Goal: Ask a question

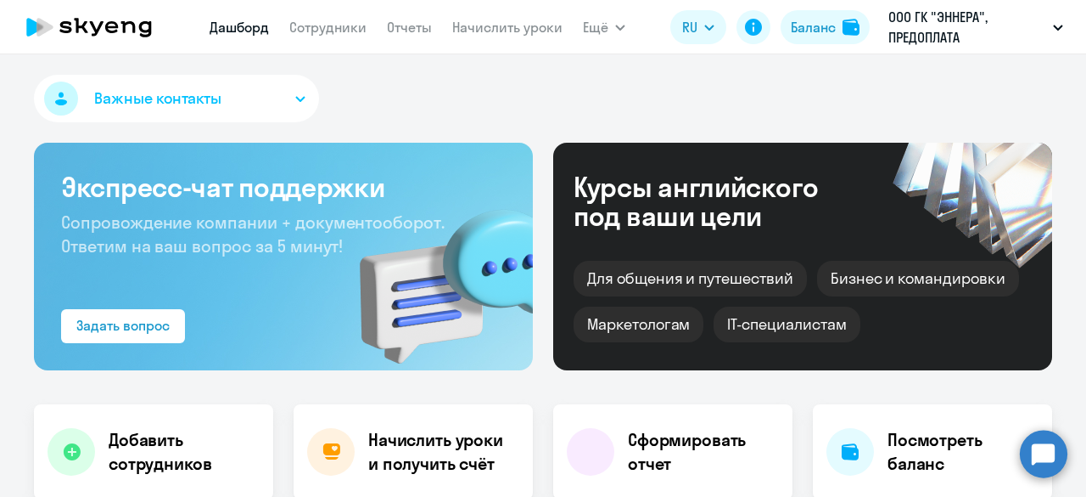
select select "30"
click at [755, 28] on icon at bounding box center [753, 27] width 17 height 17
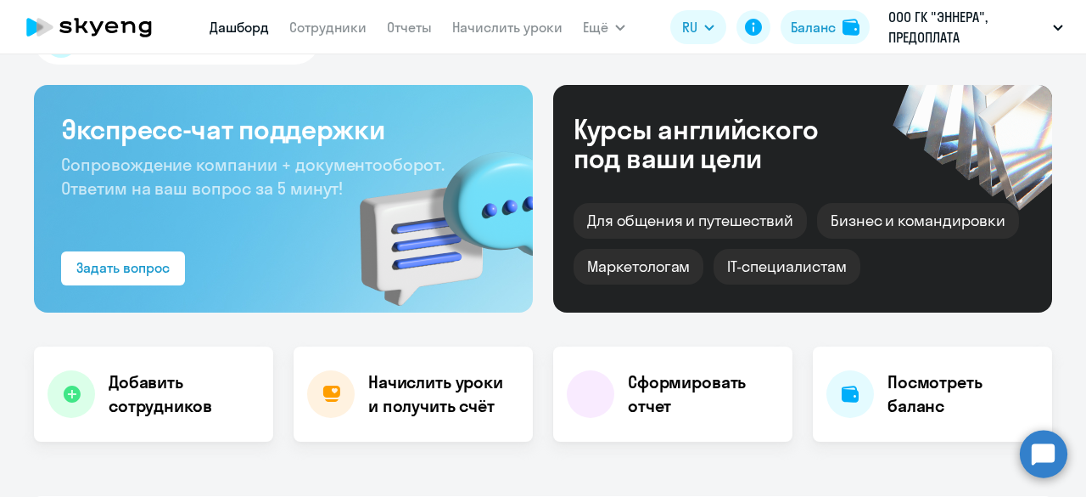
scroll to position [85, 0]
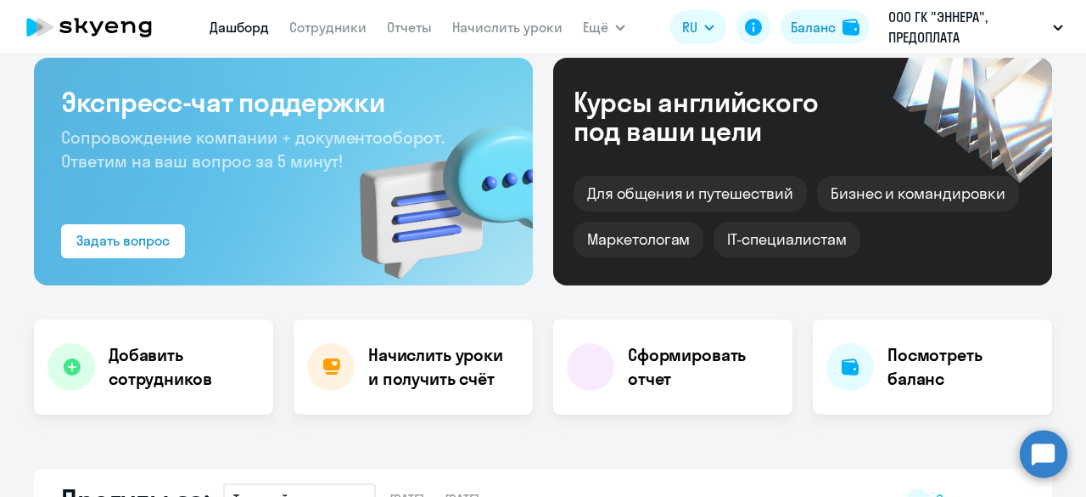
click at [1046, 457] on circle at bounding box center [1044, 453] width 48 height 48
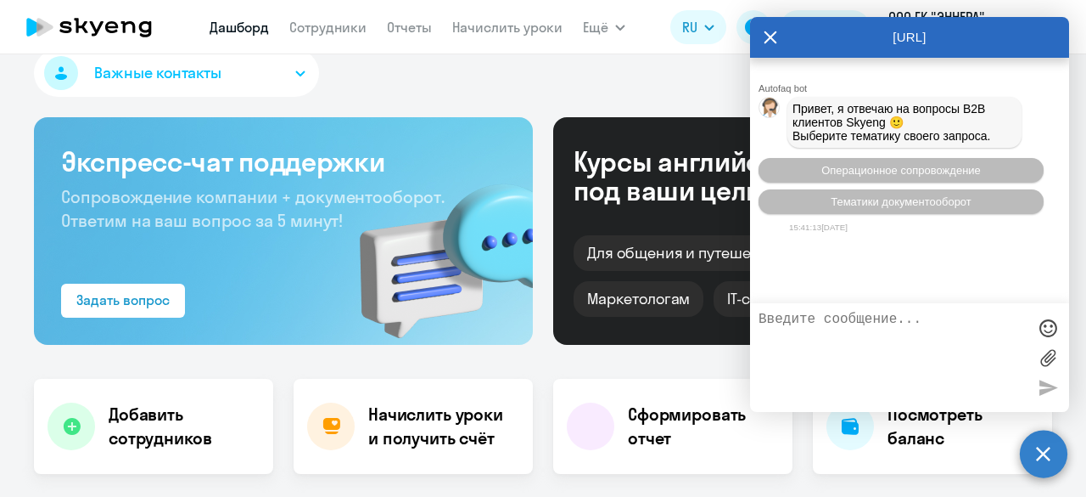
scroll to position [0, 0]
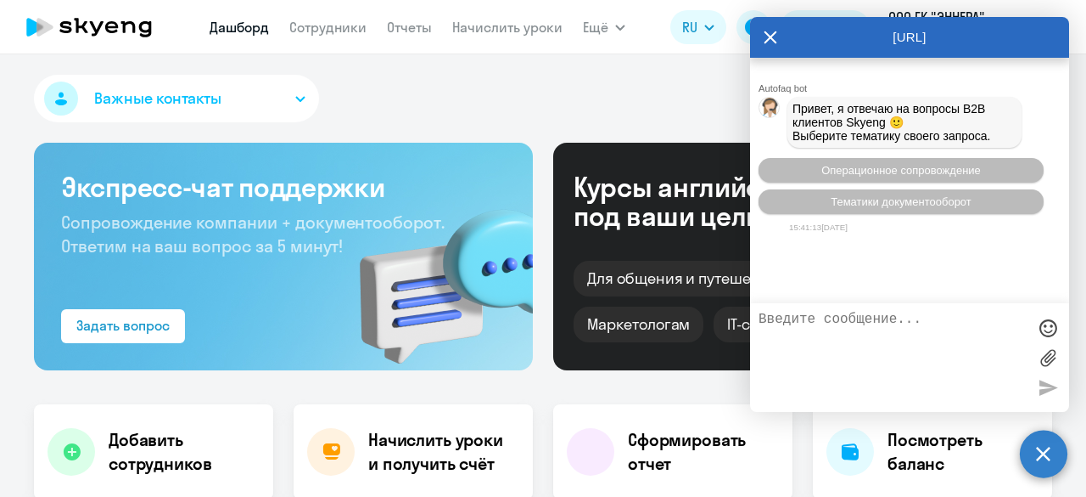
click at [1039, 461] on circle at bounding box center [1044, 453] width 48 height 48
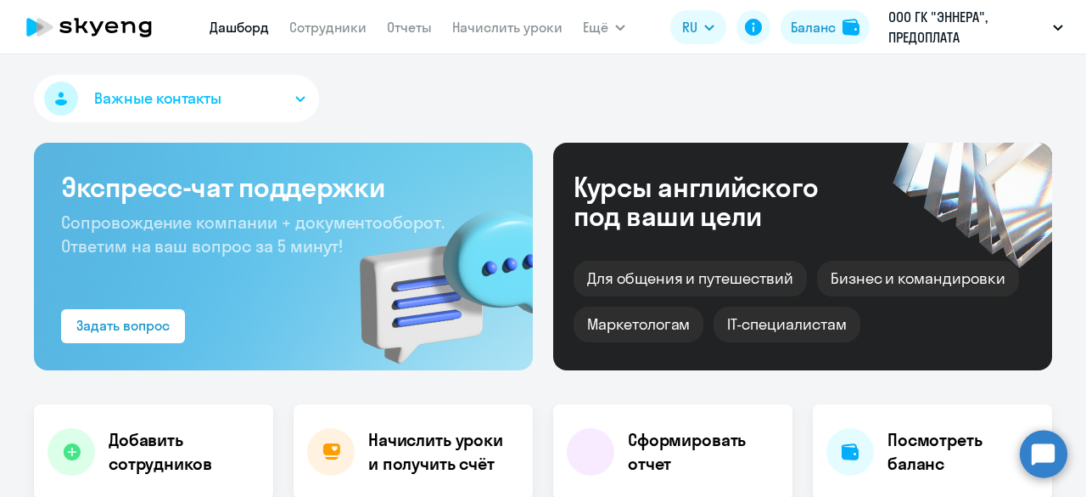
click at [1043, 458] on circle at bounding box center [1044, 453] width 48 height 48
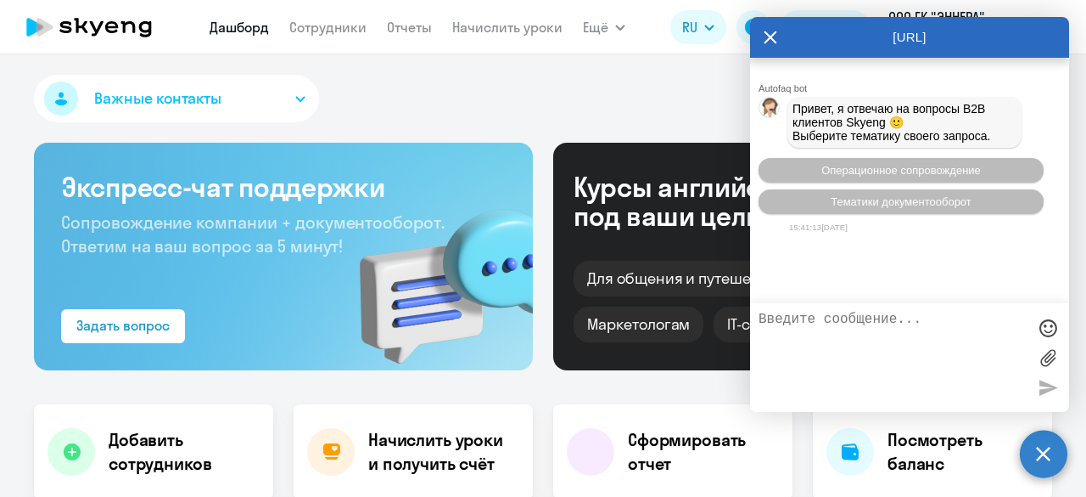
click at [808, 322] on textarea at bounding box center [893, 357] width 268 height 92
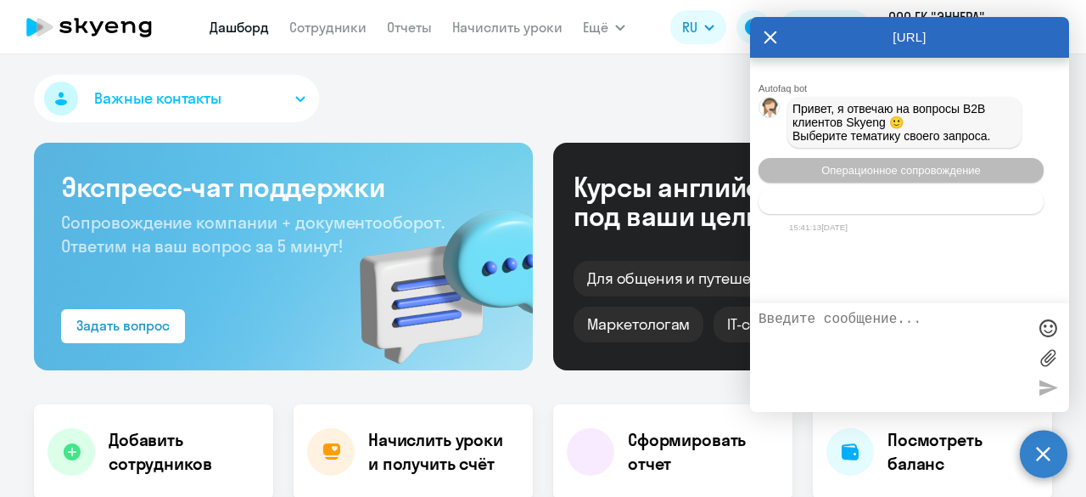
click at [915, 201] on span "Тематики документооборот" at bounding box center [901, 201] width 141 height 13
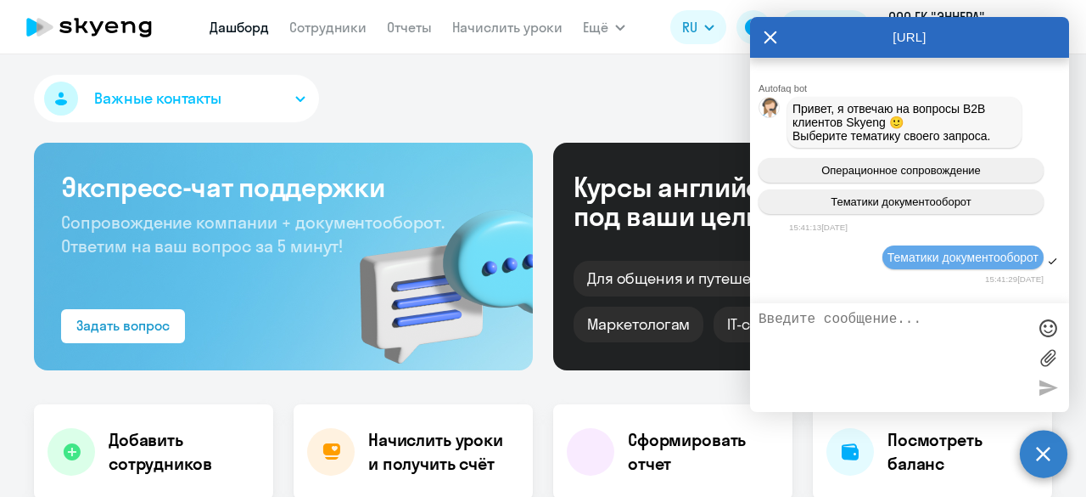
scroll to position [127, 0]
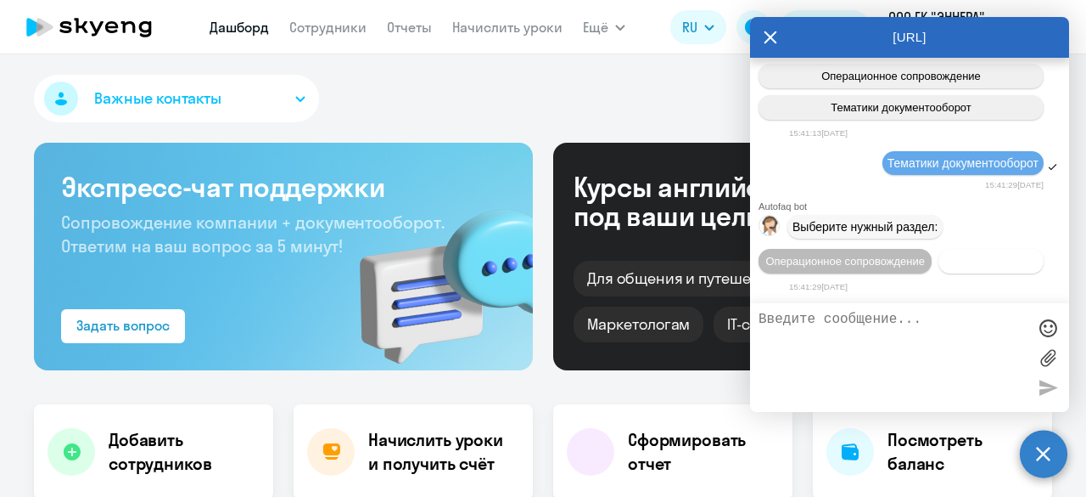
click at [939, 254] on button "Документооборот" at bounding box center [991, 261] width 105 height 25
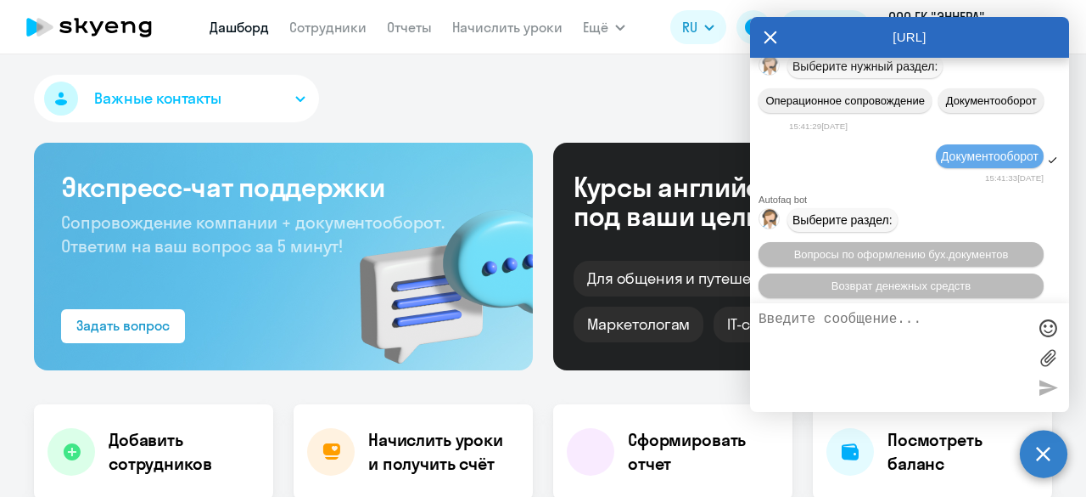
scroll to position [406, 0]
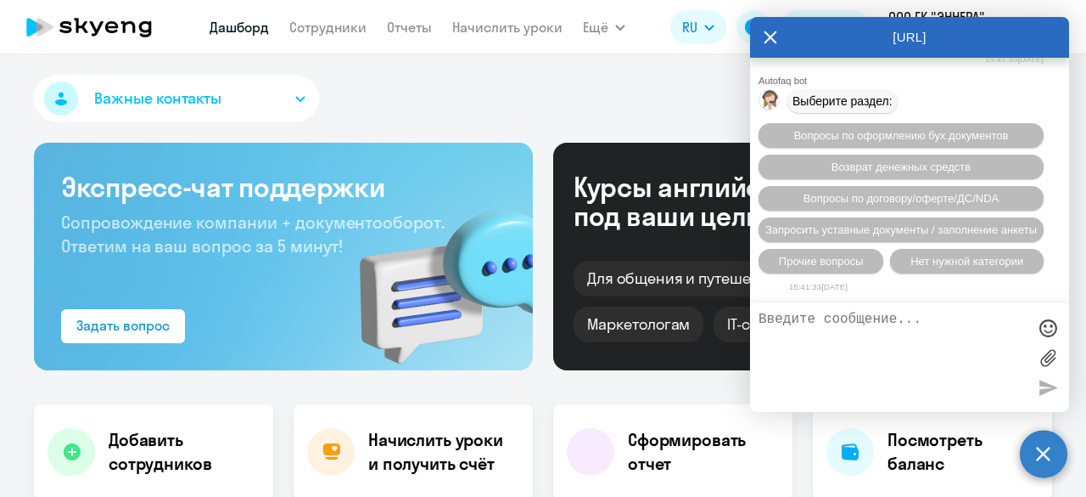
click at [621, 81] on div "Важные контакты" at bounding box center [543, 102] width 1018 height 54
click at [499, 81] on div "Важные контакты" at bounding box center [543, 102] width 1018 height 54
click at [770, 33] on icon at bounding box center [771, 37] width 14 height 41
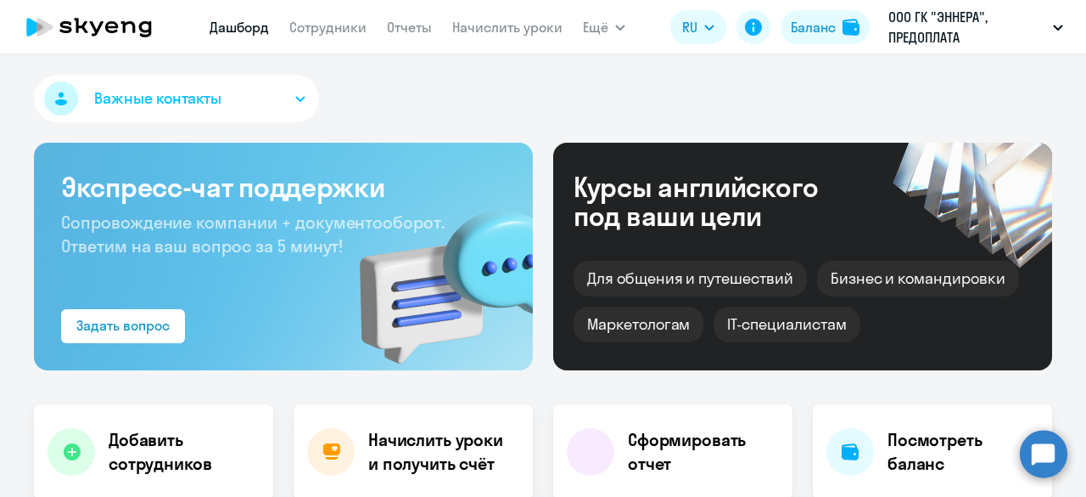
click at [1047, 465] on circle at bounding box center [1044, 453] width 48 height 48
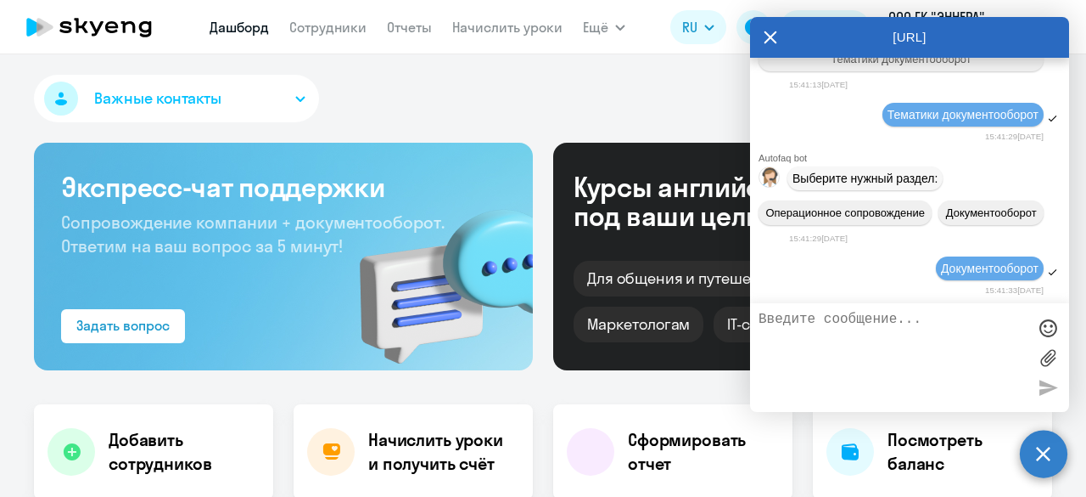
scroll to position [0, 0]
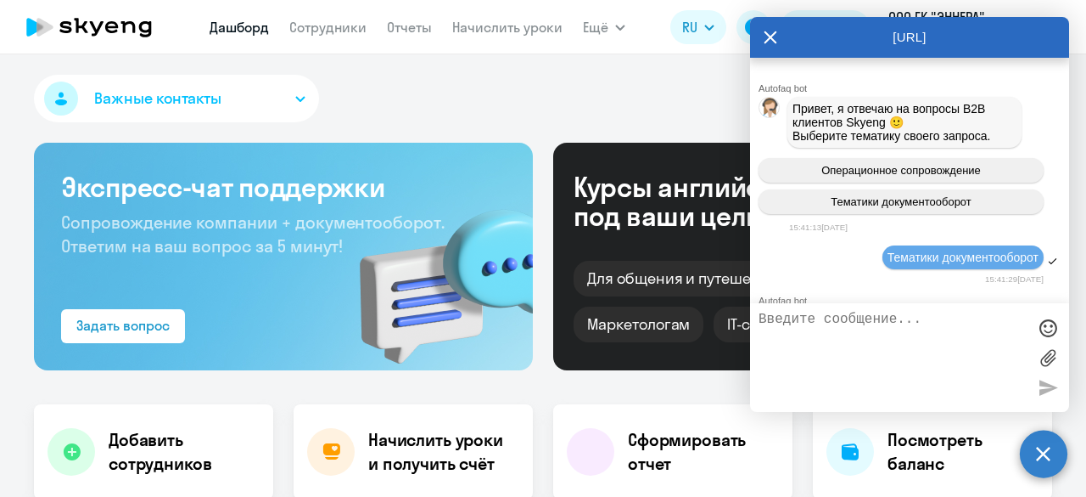
click at [674, 99] on div "Важные контакты" at bounding box center [543, 102] width 1018 height 54
click at [763, 40] on div "[URL]" at bounding box center [909, 37] width 319 height 41
click at [771, 38] on icon at bounding box center [771, 37] width 13 height 13
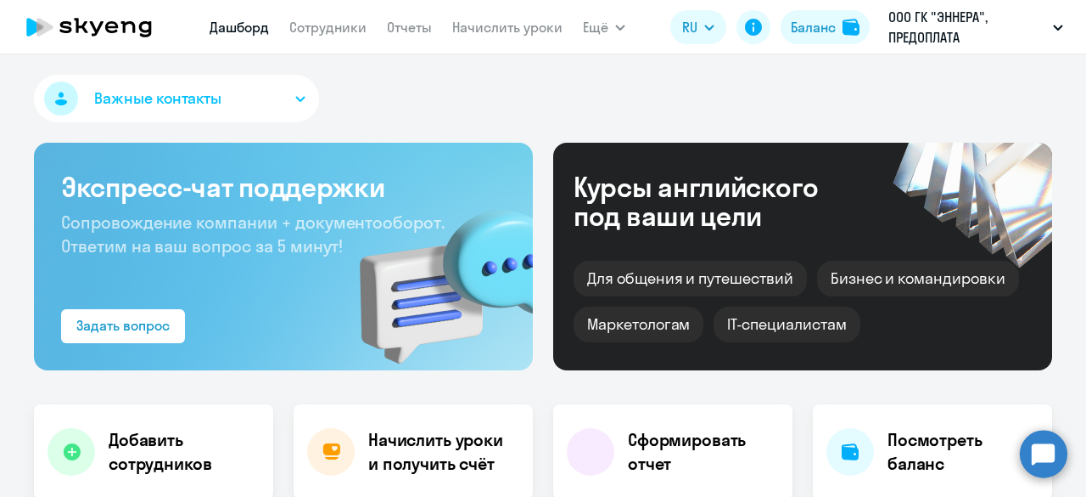
click at [689, 92] on div "Важные контакты" at bounding box center [543, 102] width 1018 height 54
click at [1046, 456] on circle at bounding box center [1044, 453] width 48 height 48
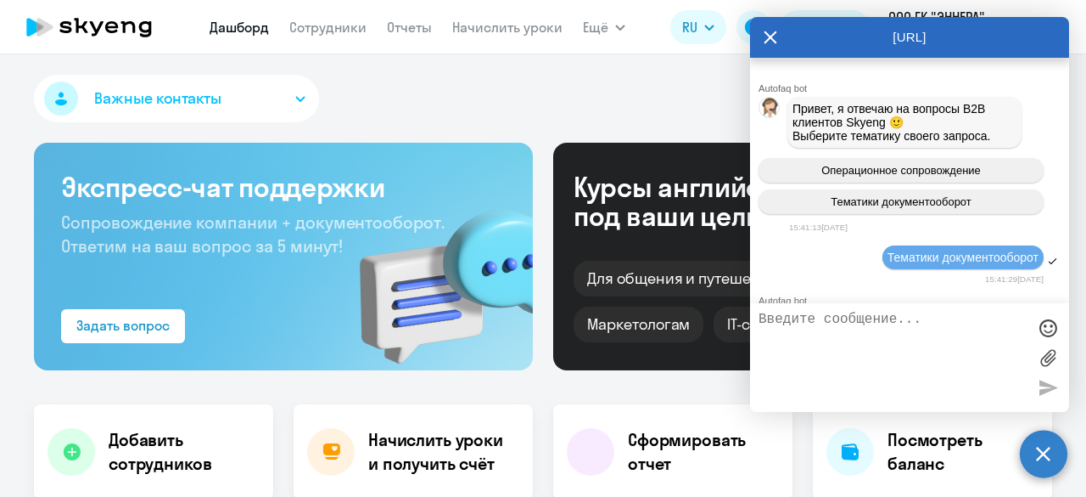
click at [769, 31] on icon at bounding box center [771, 37] width 14 height 41
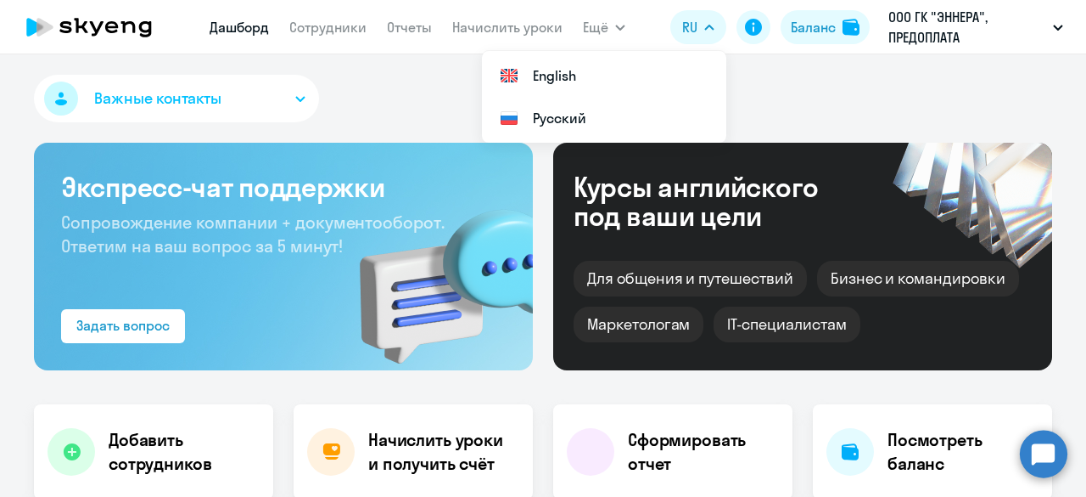
click at [811, 85] on div "Важные контакты" at bounding box center [543, 102] width 1018 height 54
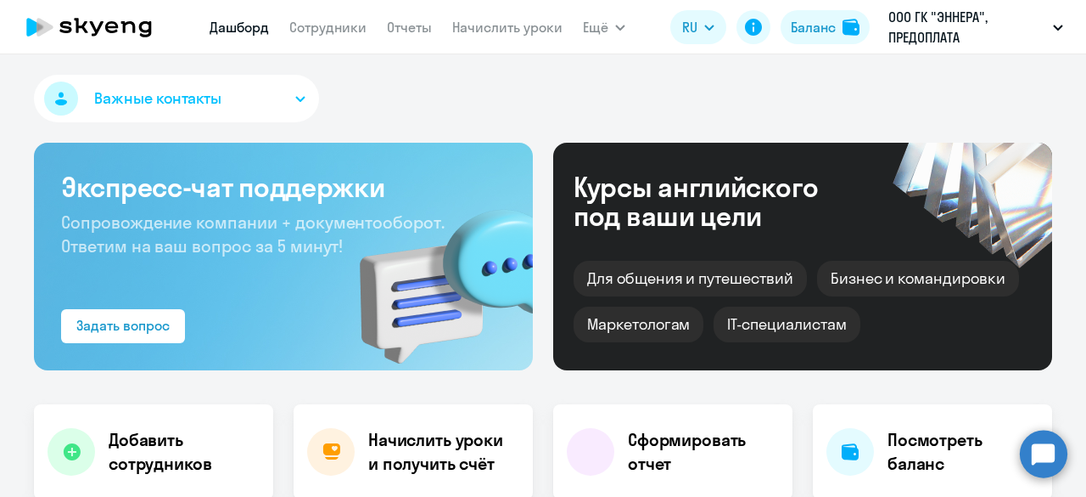
click at [1035, 457] on circle at bounding box center [1044, 453] width 48 height 48
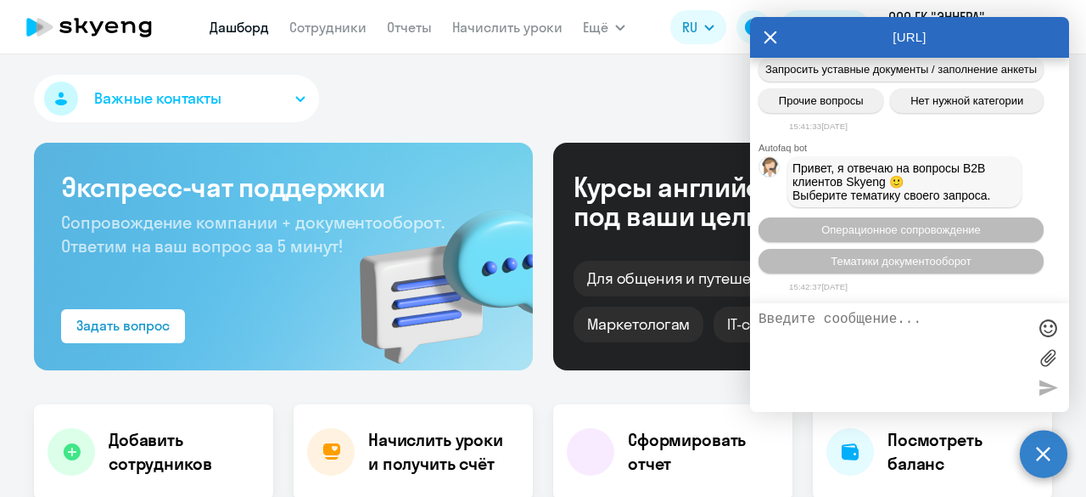
scroll to position [569, 0]
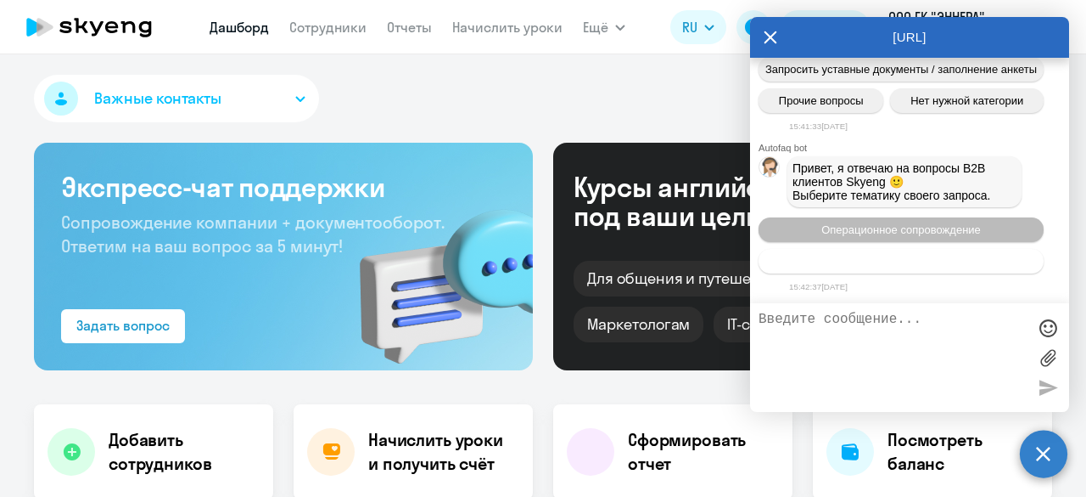
click at [913, 263] on span "Тематики документооборот" at bounding box center [901, 261] width 141 height 13
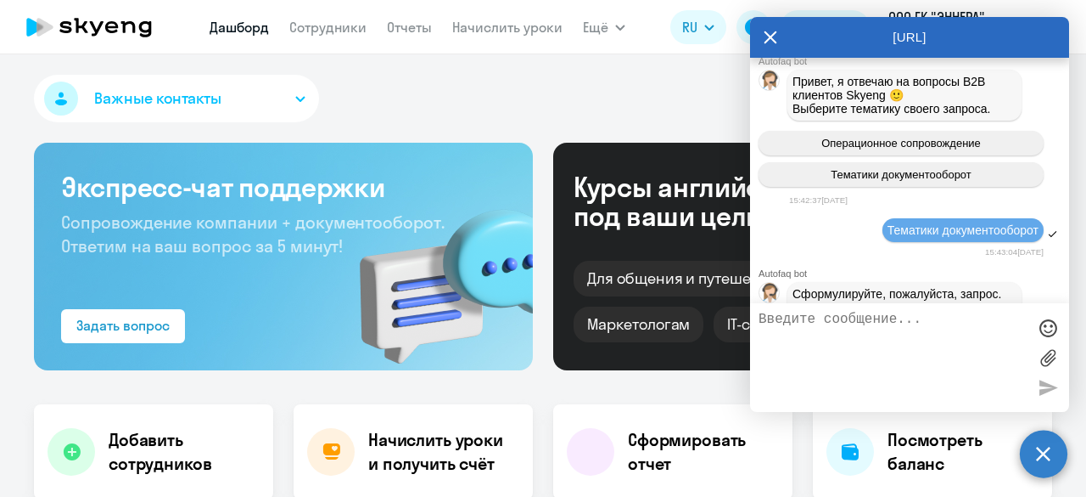
scroll to position [753, 0]
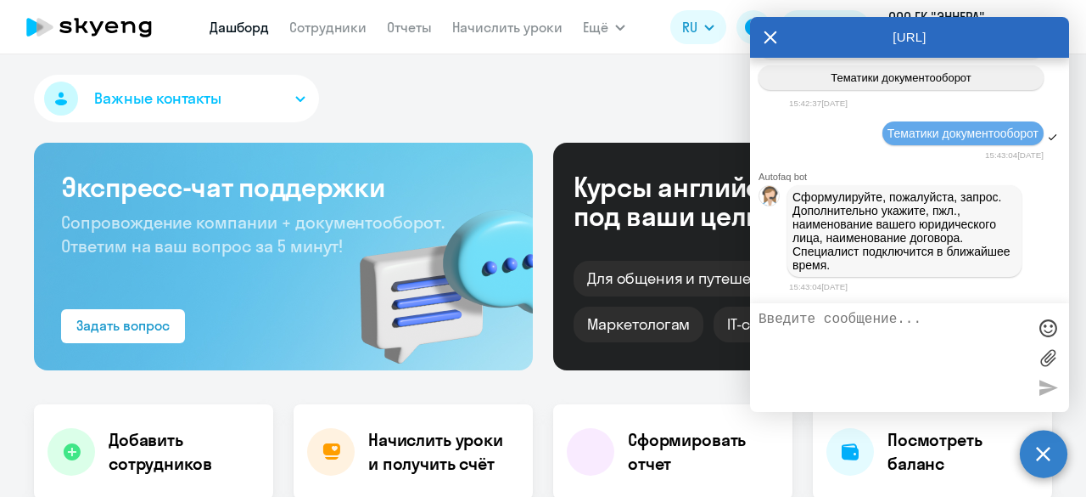
click at [767, 33] on icon at bounding box center [771, 37] width 13 height 13
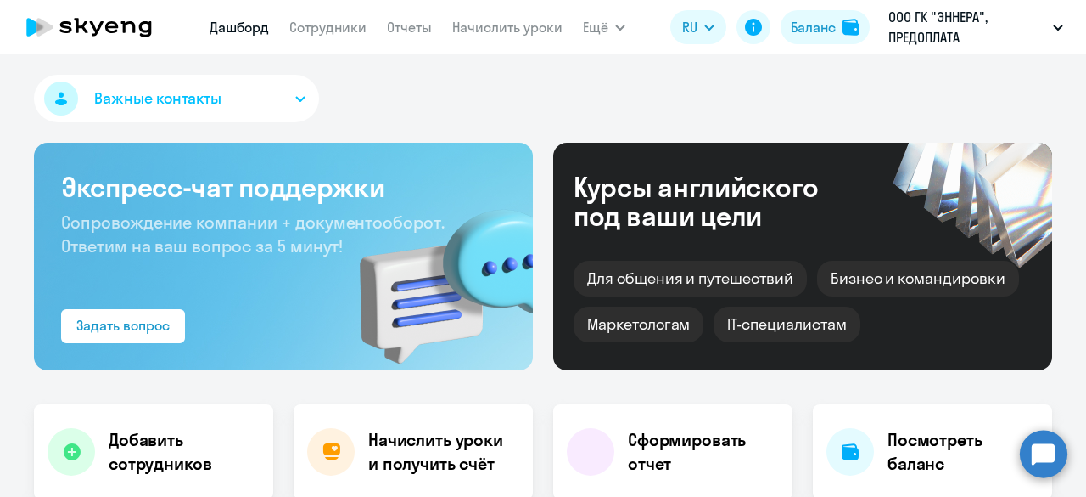
click at [735, 73] on div "Важные контакты Экспресс-чат поддержки Сопровождение компании + документооборот…" at bounding box center [543, 275] width 1086 height 442
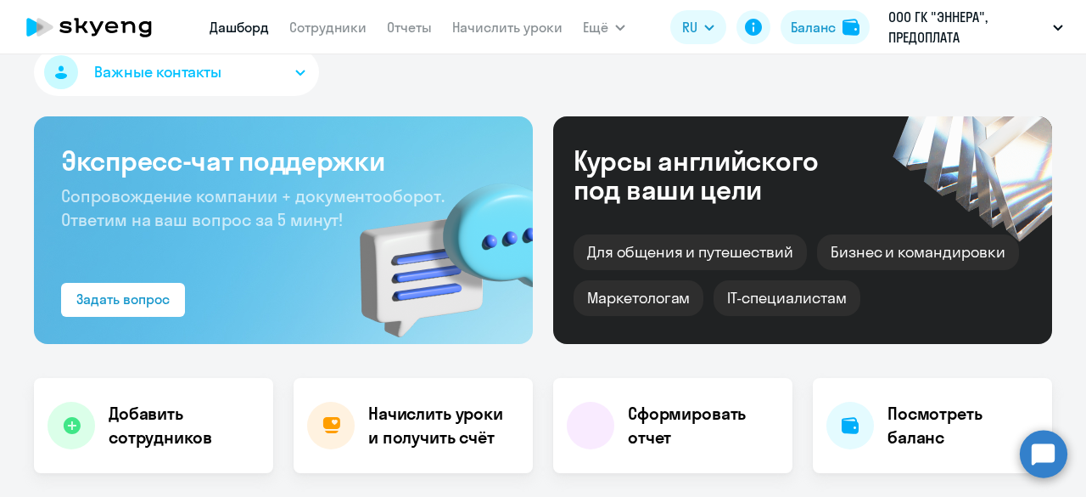
scroll to position [0, 0]
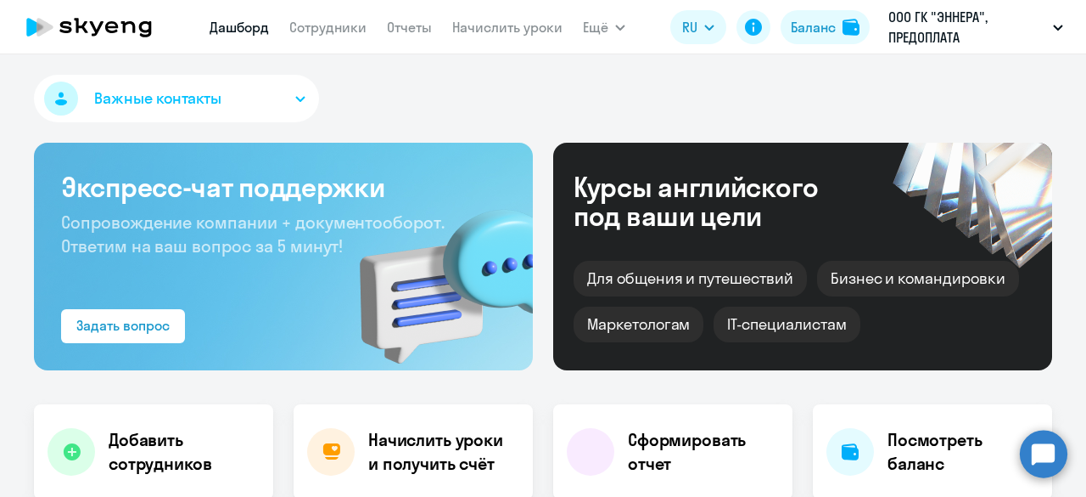
click at [1052, 446] on circle at bounding box center [1044, 453] width 48 height 48
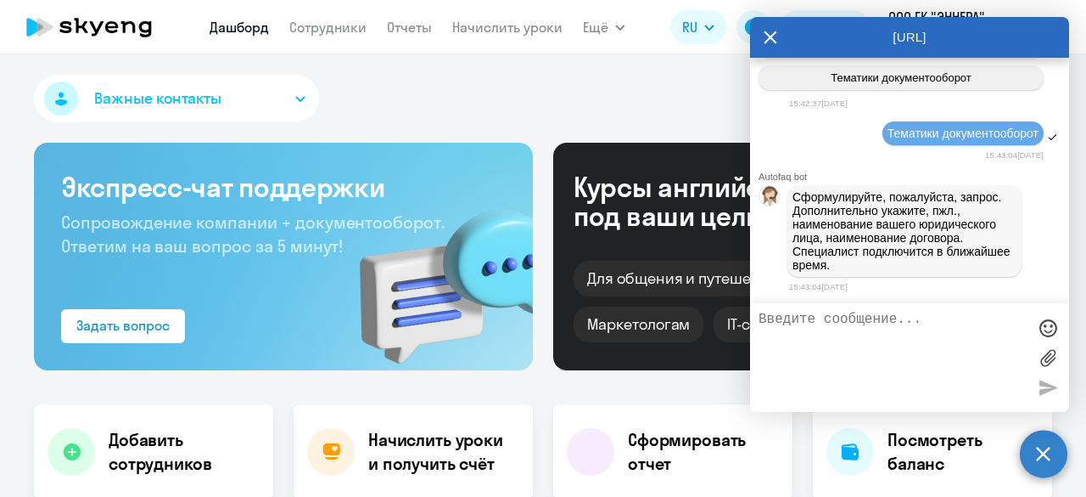
scroll to position [753, 0]
click at [867, 330] on textarea at bounding box center [893, 357] width 268 height 92
click at [850, 327] on textarea at bounding box center [893, 357] width 268 height 92
click at [840, 333] on textarea at bounding box center [893, 357] width 268 height 92
type textarea "п"
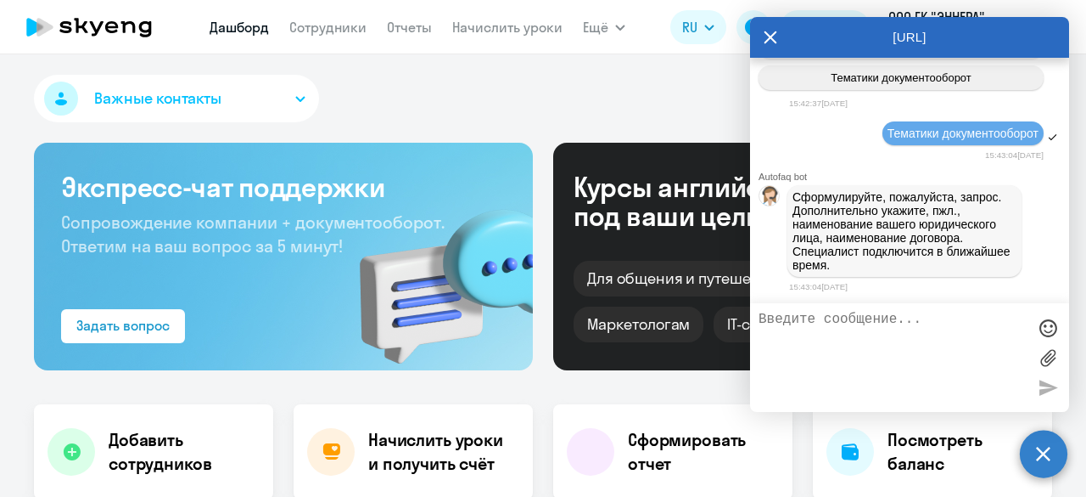
click at [434, 87] on div "Важные контакты" at bounding box center [543, 102] width 1018 height 54
click at [124, 330] on div "Задать вопрос" at bounding box center [122, 325] width 93 height 20
click at [774, 41] on icon at bounding box center [771, 37] width 13 height 13
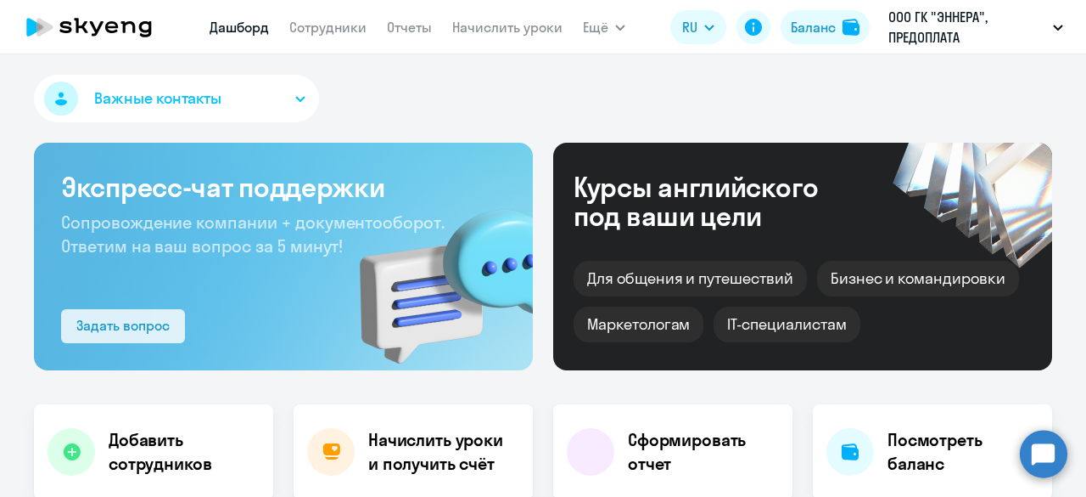
click at [125, 328] on div "Задать вопрос" at bounding box center [122, 325] width 93 height 20
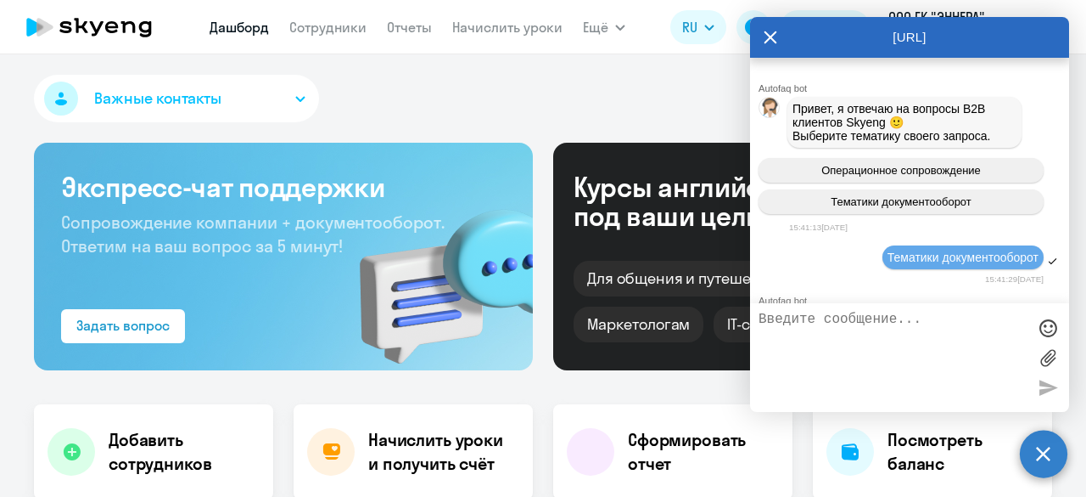
scroll to position [746, 0]
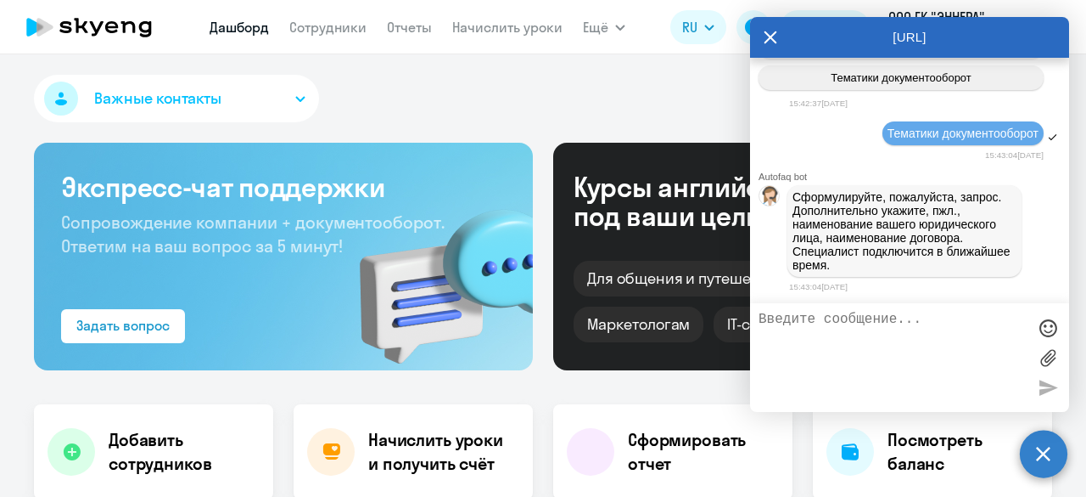
click at [833, 320] on textarea at bounding box center [893, 357] width 268 height 92
click at [847, 326] on textarea at bounding box center [893, 357] width 268 height 92
click at [1049, 384] on div at bounding box center [1047, 357] width 25 height 92
type textarea "орао"
drag, startPoint x: 820, startPoint y: 325, endPoint x: 727, endPoint y: 318, distance: 93.6
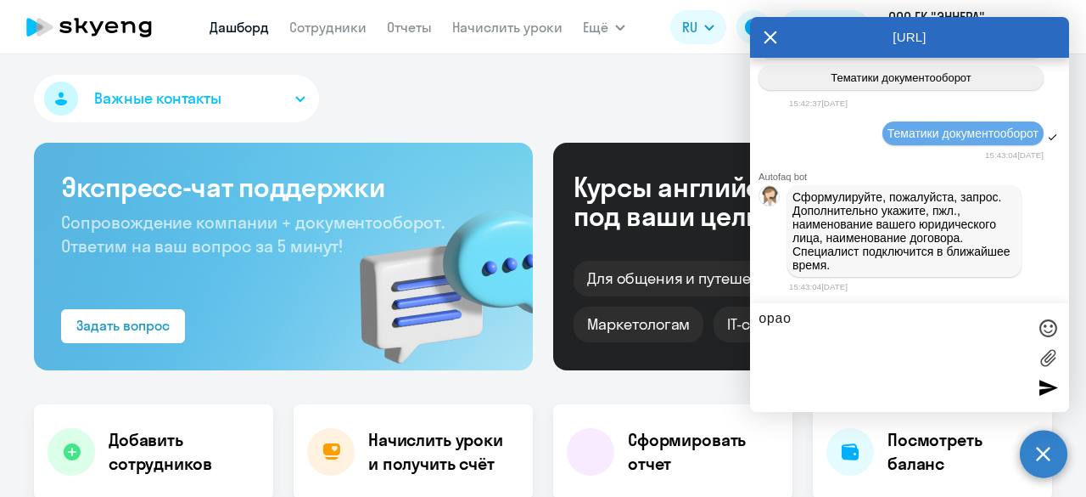
click at [727, 318] on body "[PERSON_NAME] Отчеты Начислить уроки Ещё Документооборот Все продукты Дашборд С…" at bounding box center [543, 248] width 1086 height 497
click at [853, 333] on textarea at bounding box center [893, 357] width 268 height 92
click at [841, 333] on textarea at bounding box center [893, 357] width 268 height 92
type textarea "П"
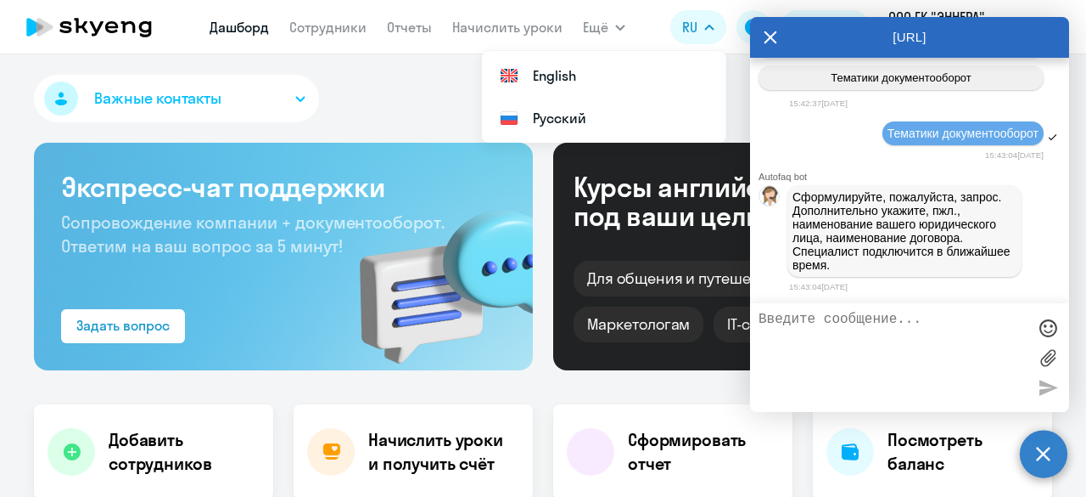
click at [901, 323] on textarea at bounding box center [893, 357] width 268 height 92
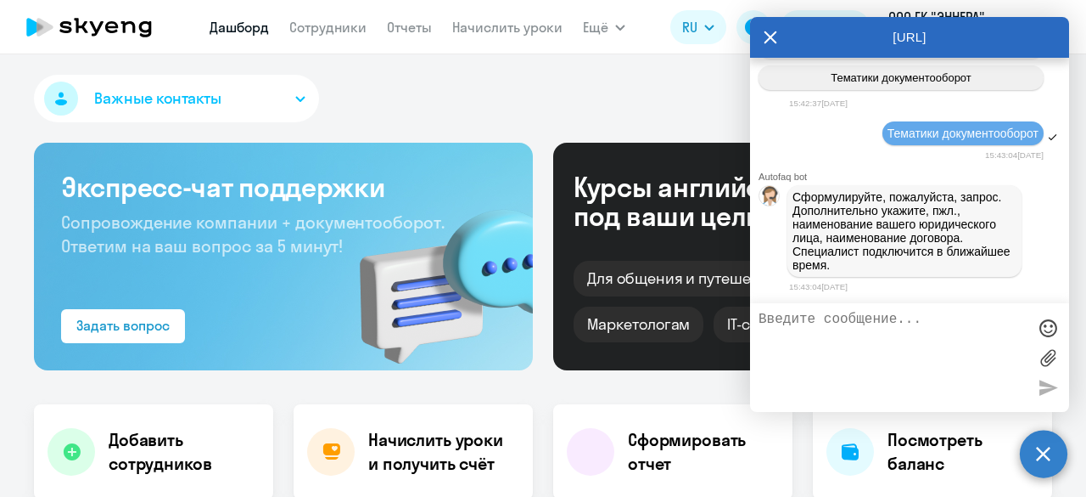
click at [1017, 321] on textarea at bounding box center [893, 357] width 268 height 92
click at [830, 318] on textarea at bounding box center [893, 357] width 268 height 92
paste textarea "Прошу предоставить акт выполненных работ по счету № 2550 от [DATE]"
type textarea "Прошу предоставить акт выполненных работ по счету № 2550 от [DATE]"
click at [1047, 390] on div at bounding box center [1047, 386] width 25 height 25
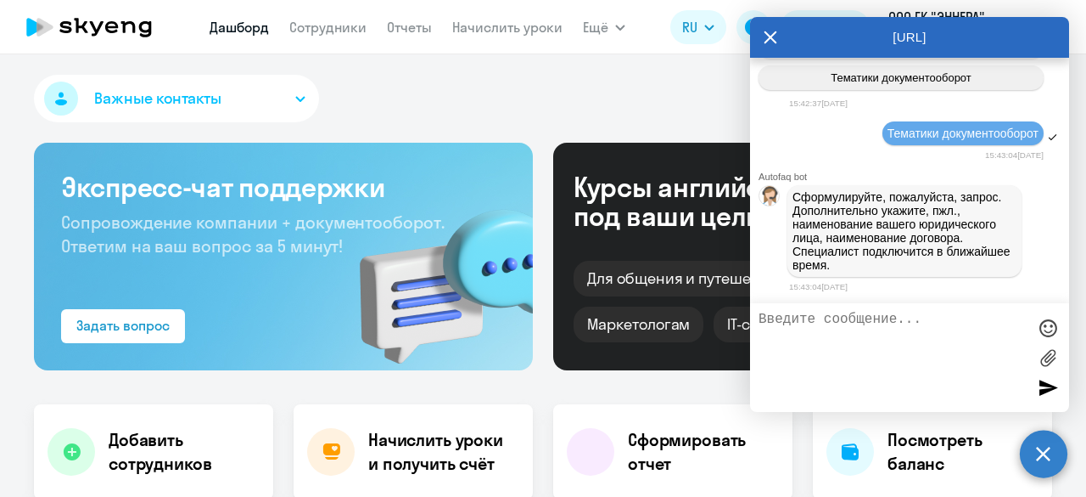
scroll to position [832, 0]
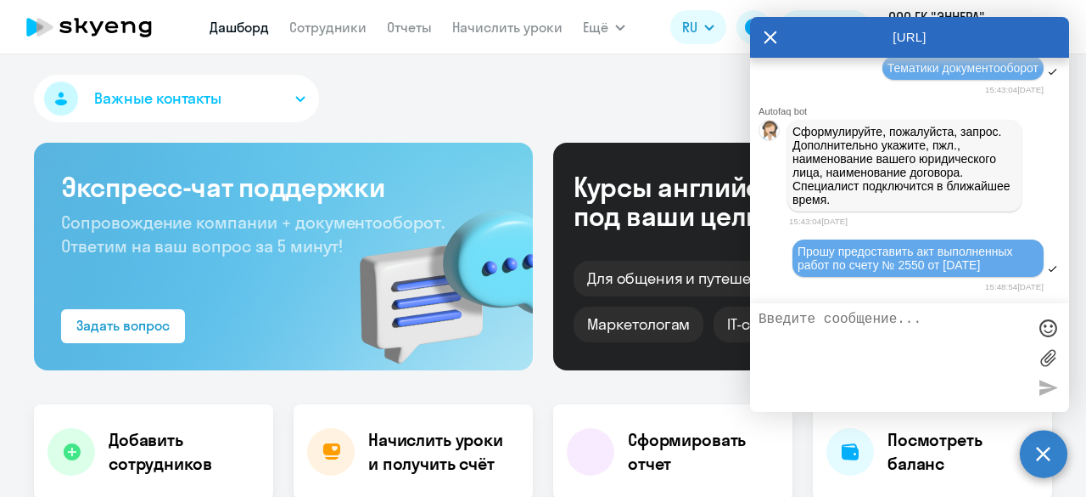
click at [844, 330] on textarea at bounding box center [893, 357] width 268 height 92
type textarea "Наименование компании ООО ГК ЭННЕРА"
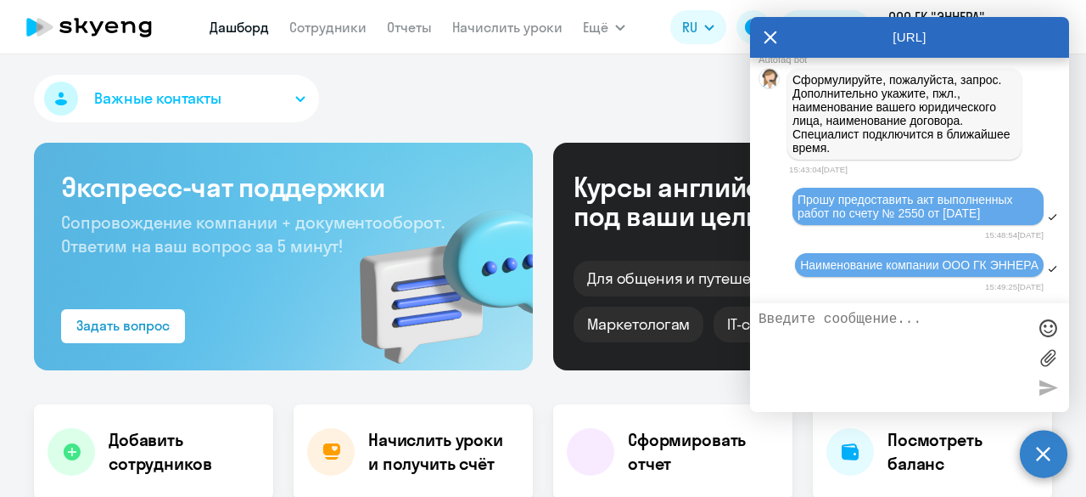
scroll to position [896, 0]
